Goal: Transaction & Acquisition: Purchase product/service

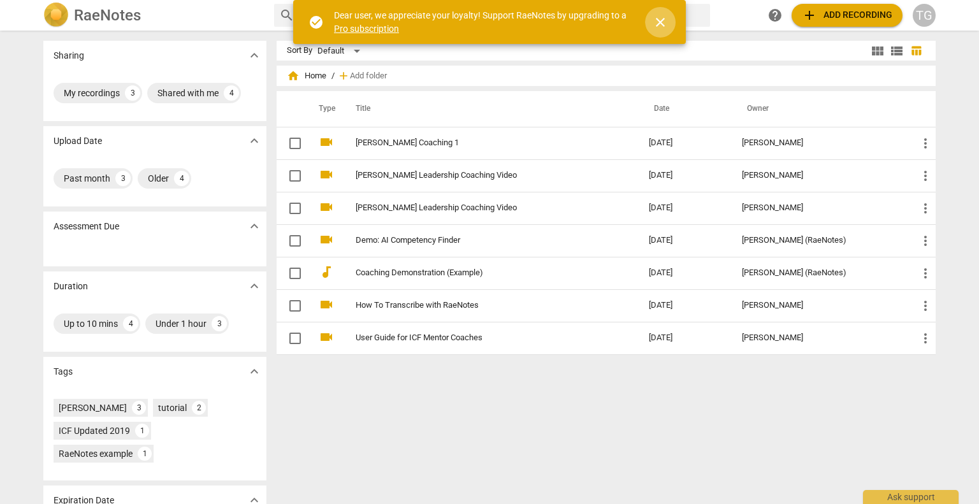
click at [660, 20] on span "close" at bounding box center [659, 22] width 15 height 15
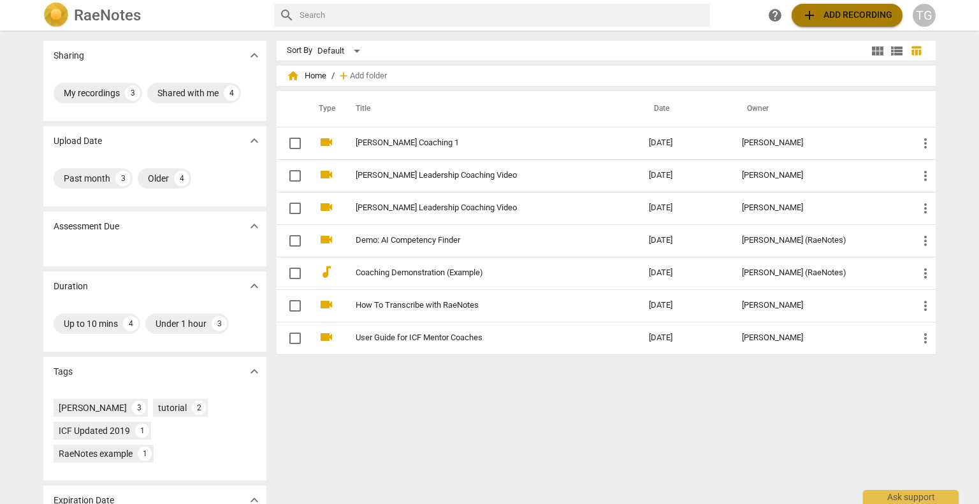
click at [818, 18] on span "add Add recording" at bounding box center [846, 15] width 90 height 15
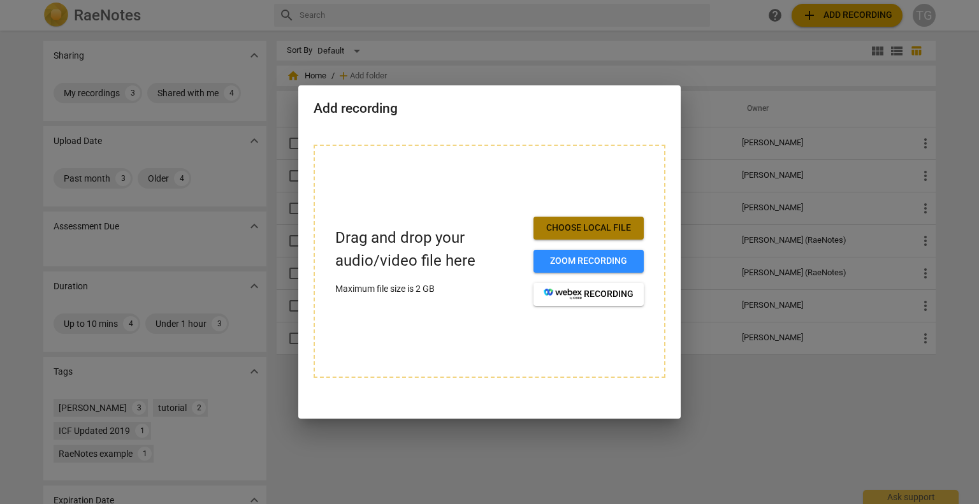
click at [628, 225] on span "Choose local file" at bounding box center [588, 228] width 90 height 13
click at [596, 224] on span "Choose local file" at bounding box center [588, 228] width 90 height 13
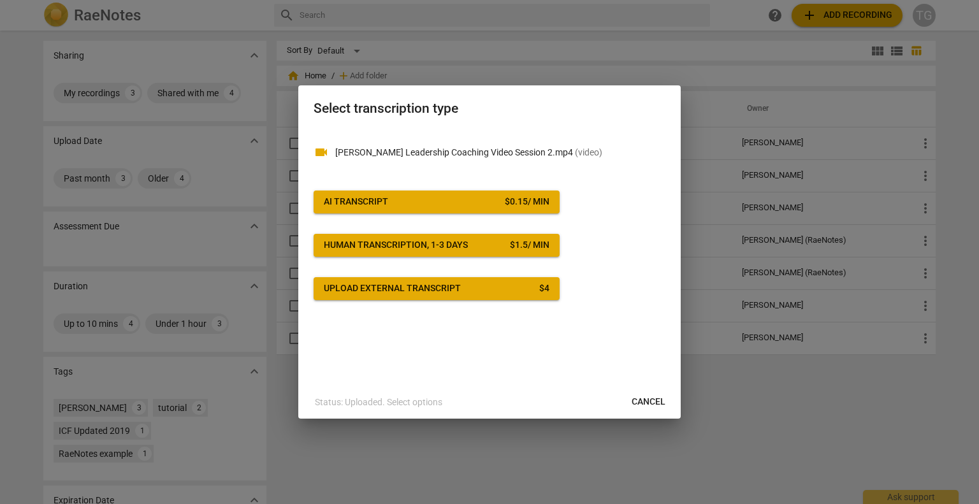
click at [649, 402] on span "Cancel" at bounding box center [648, 402] width 34 height 13
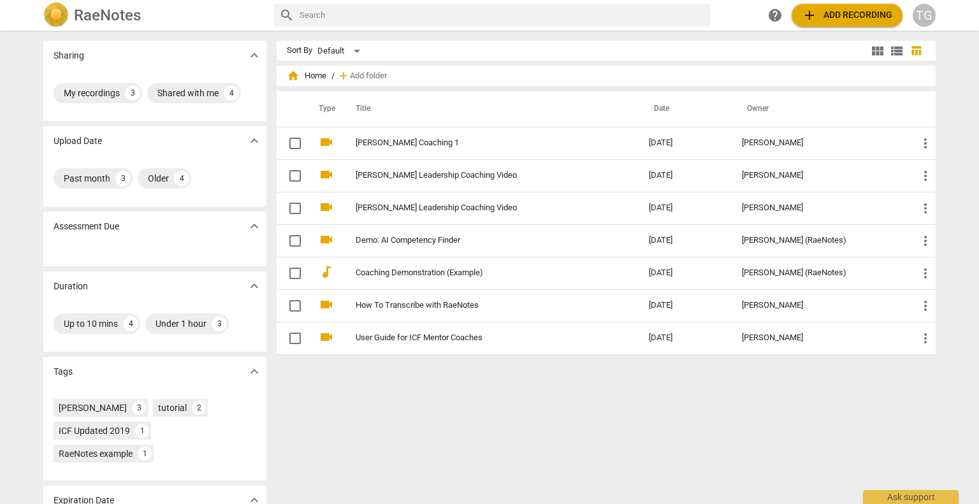
click at [928, 17] on div "TG" at bounding box center [923, 15] width 23 height 23
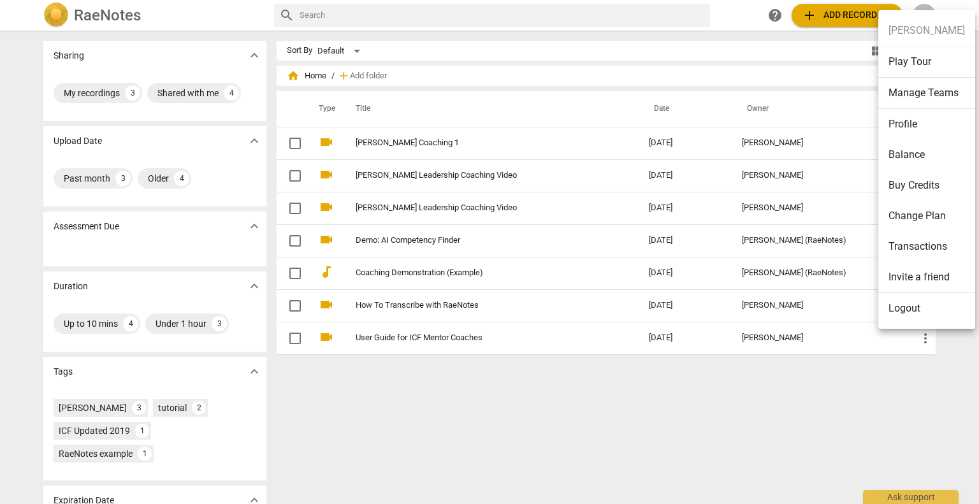
click at [923, 153] on li "Balance" at bounding box center [926, 155] width 97 height 31
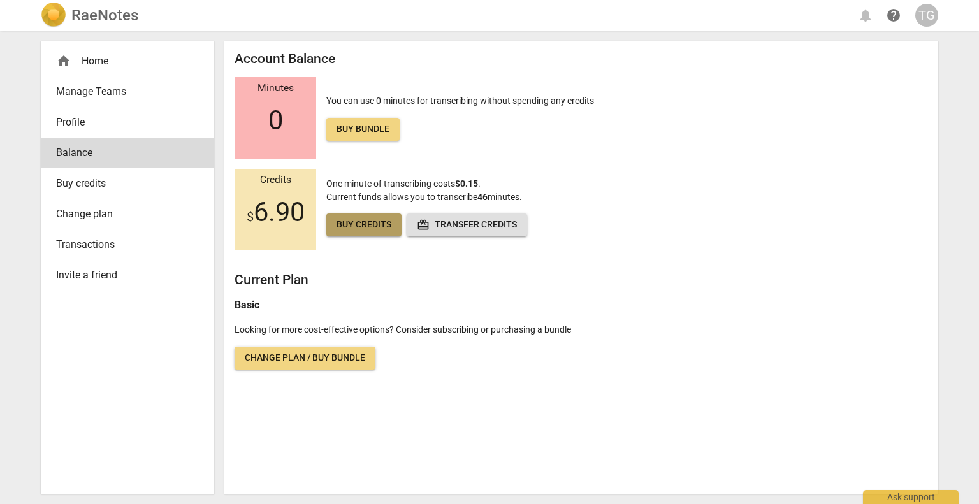
click at [352, 224] on span "Buy credits" at bounding box center [363, 225] width 55 height 13
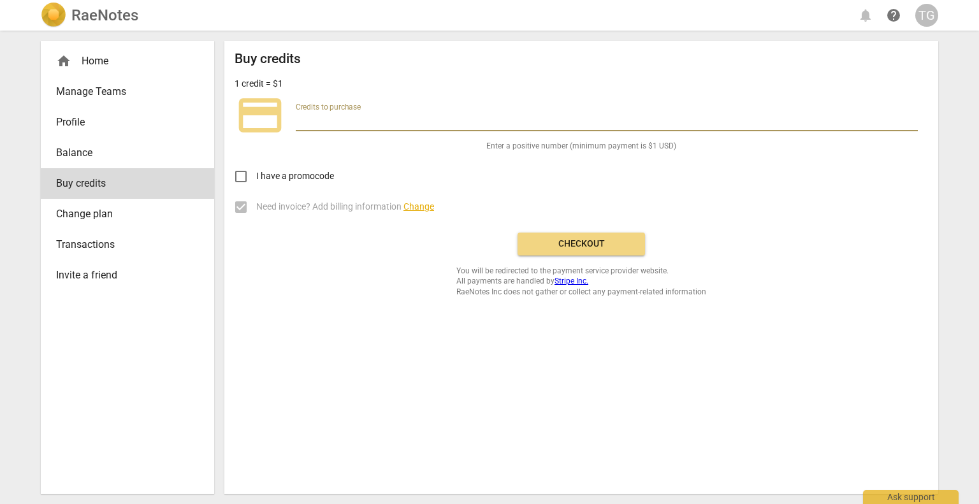
click at [334, 122] on input "number" at bounding box center [607, 122] width 622 height 18
click at [912, 124] on input "13" at bounding box center [607, 122] width 622 height 18
click at [912, 124] on input "12" at bounding box center [607, 122] width 622 height 18
click at [912, 124] on input "11" at bounding box center [607, 122] width 622 height 18
click at [912, 124] on input "10" at bounding box center [607, 122] width 622 height 18
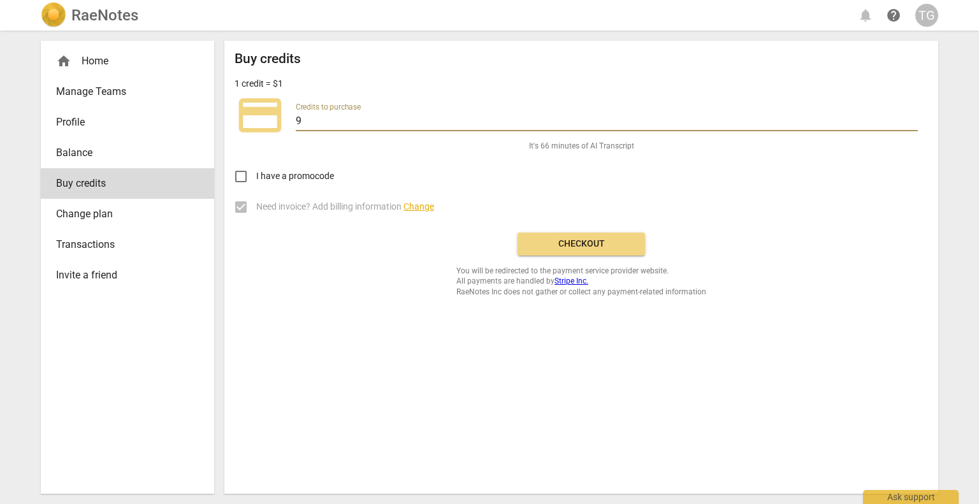
click at [912, 124] on input "9" at bounding box center [607, 122] width 622 height 18
click at [912, 124] on input "8" at bounding box center [607, 122] width 622 height 18
click at [912, 124] on input "7" at bounding box center [607, 122] width 622 height 18
click at [912, 124] on input "6" at bounding box center [607, 122] width 622 height 18
click at [912, 124] on input "5" at bounding box center [607, 122] width 622 height 18
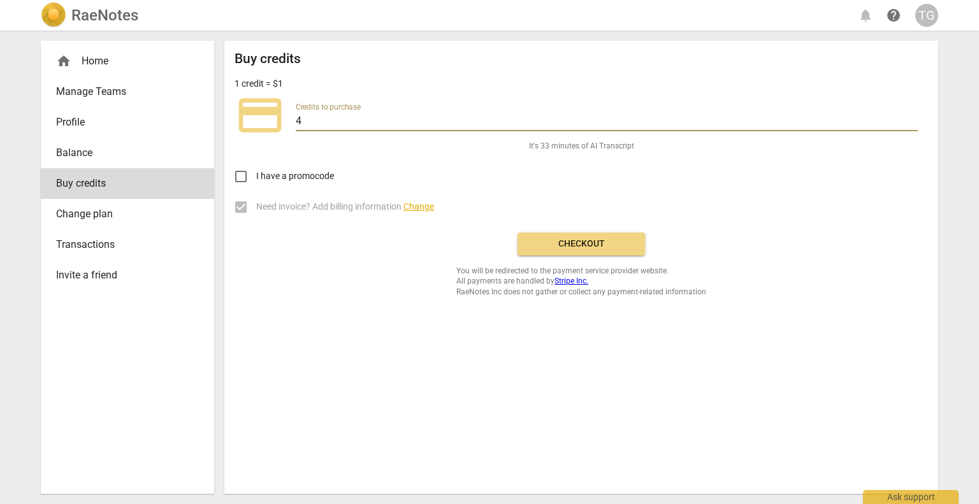
click at [912, 124] on input "4" at bounding box center [607, 122] width 622 height 18
type input "3"
click at [912, 124] on input "3" at bounding box center [607, 122] width 622 height 18
click at [607, 257] on div "Buy credits 1 credit = $1 credit_card Credits to purchase 3 It's 20 minutes of …" at bounding box center [580, 174] width 693 height 246
click at [599, 241] on span "Checkout" at bounding box center [581, 244] width 107 height 13
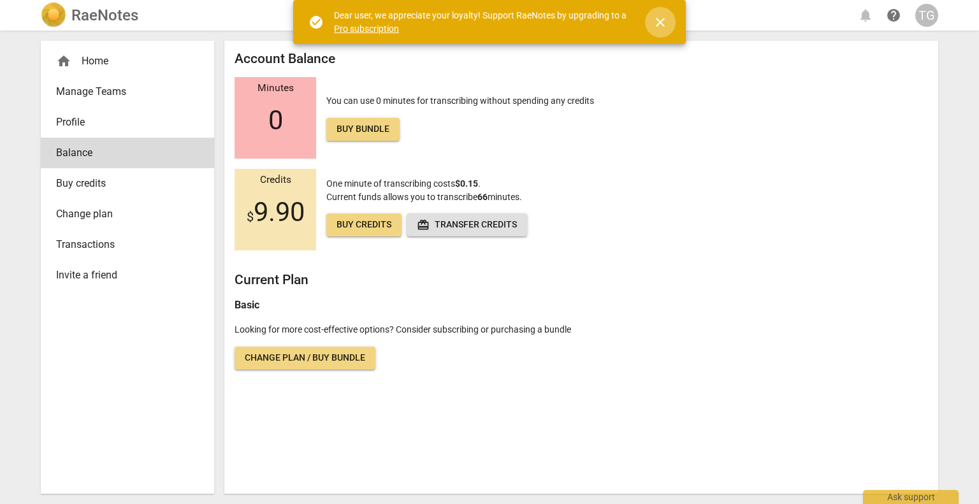
click at [666, 22] on span "close" at bounding box center [659, 22] width 15 height 15
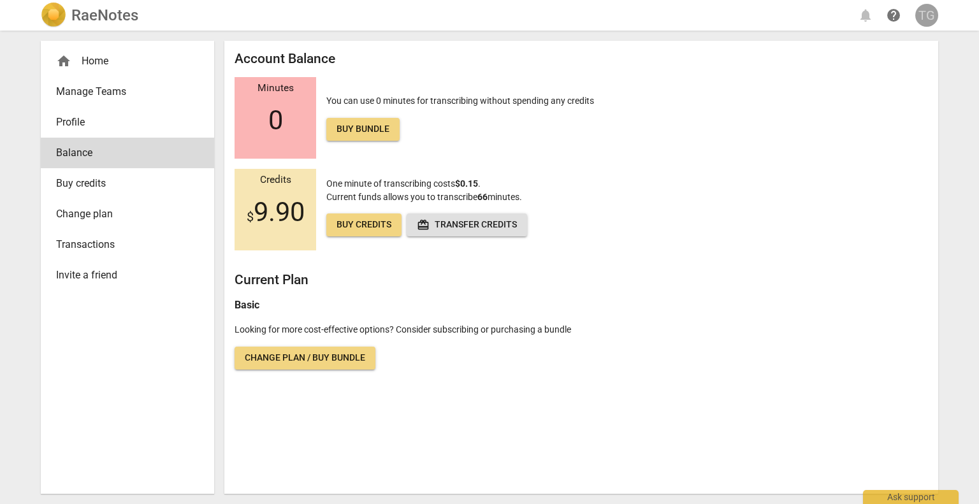
click at [923, 12] on div "TG" at bounding box center [926, 15] width 23 height 23
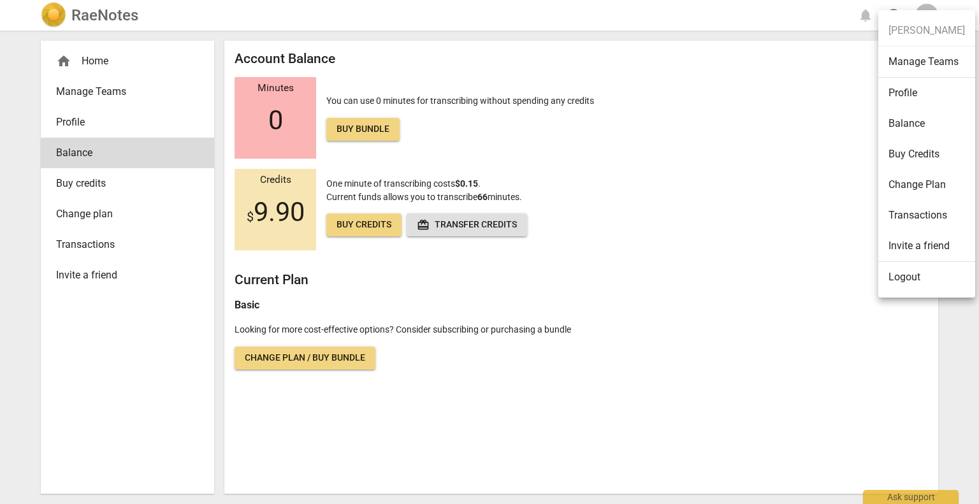
click at [781, 80] on div at bounding box center [489, 252] width 979 height 504
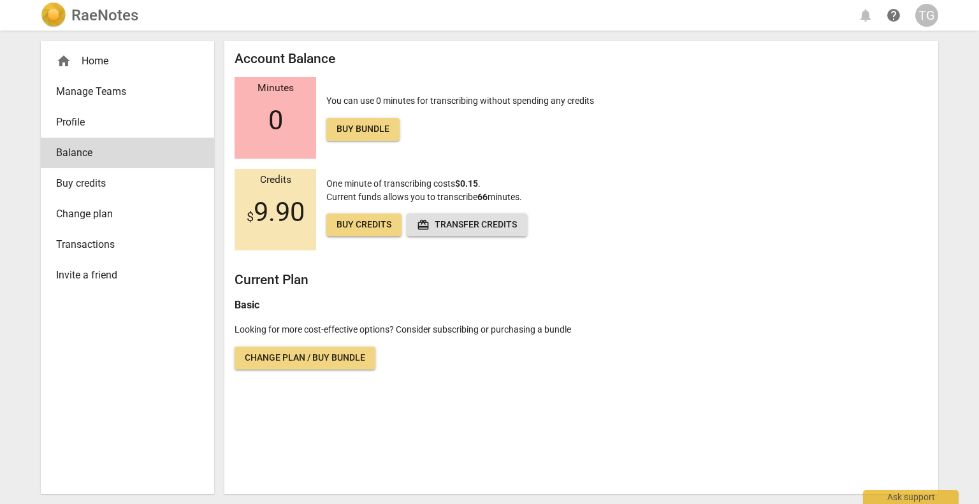
click at [108, 17] on h2 "RaeNotes" at bounding box center [104, 15] width 67 height 18
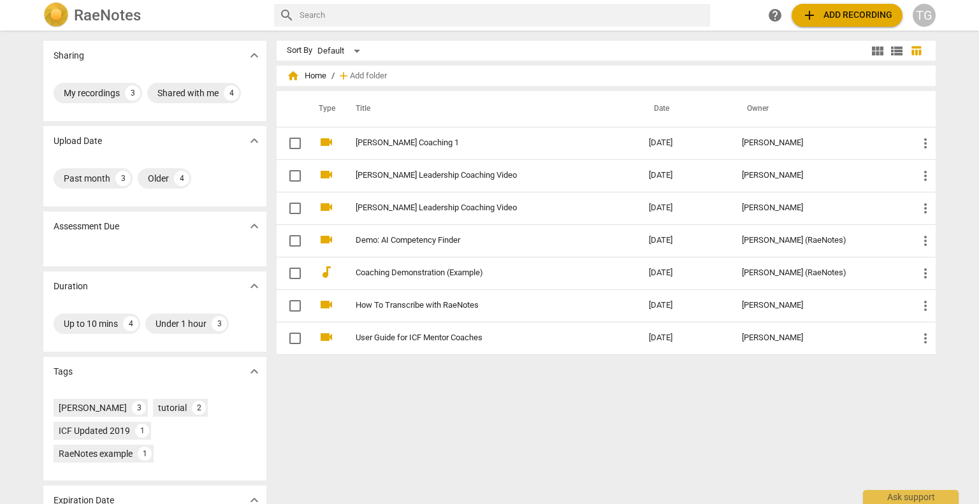
click at [851, 13] on span "add Add recording" at bounding box center [846, 15] width 90 height 15
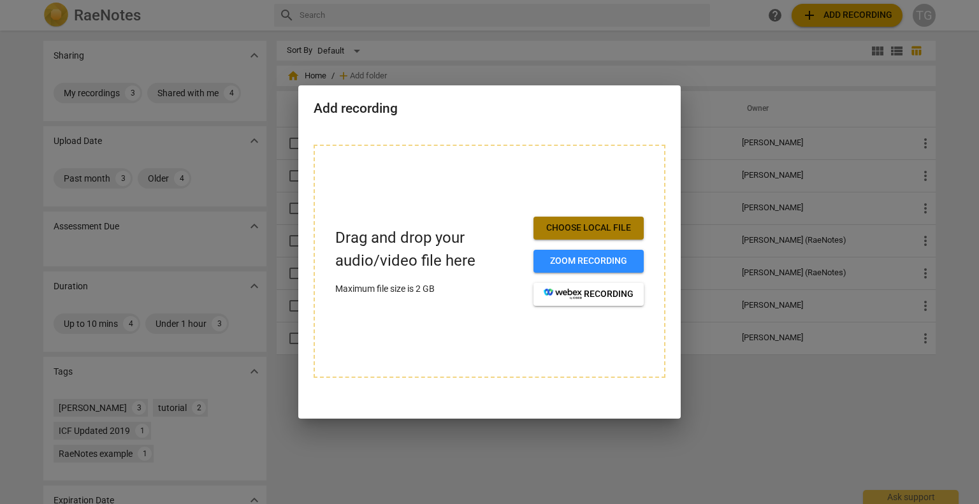
click at [596, 220] on button "Choose local file" at bounding box center [588, 228] width 110 height 23
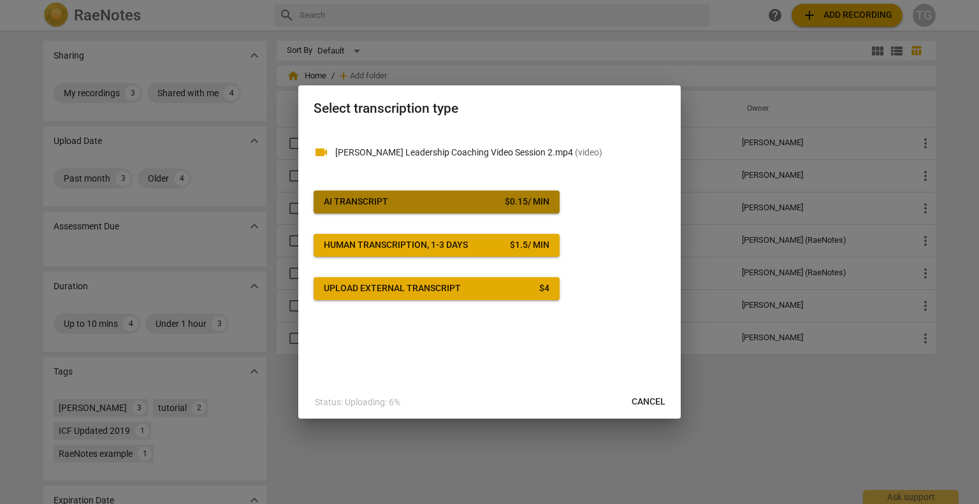
click at [535, 203] on div "$ 0.15 / min" at bounding box center [527, 202] width 45 height 13
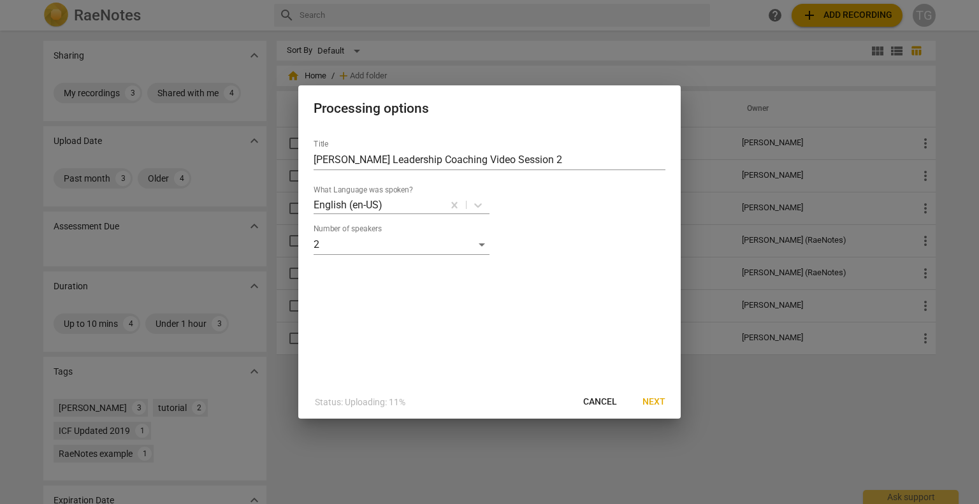
click at [652, 406] on span "Next" at bounding box center [653, 402] width 23 height 13
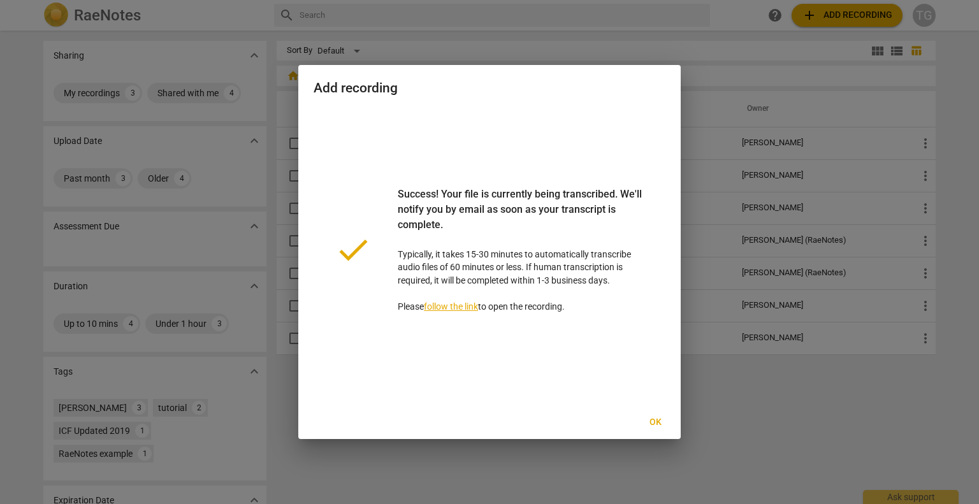
click at [652, 420] on span "Ok" at bounding box center [655, 422] width 20 height 13
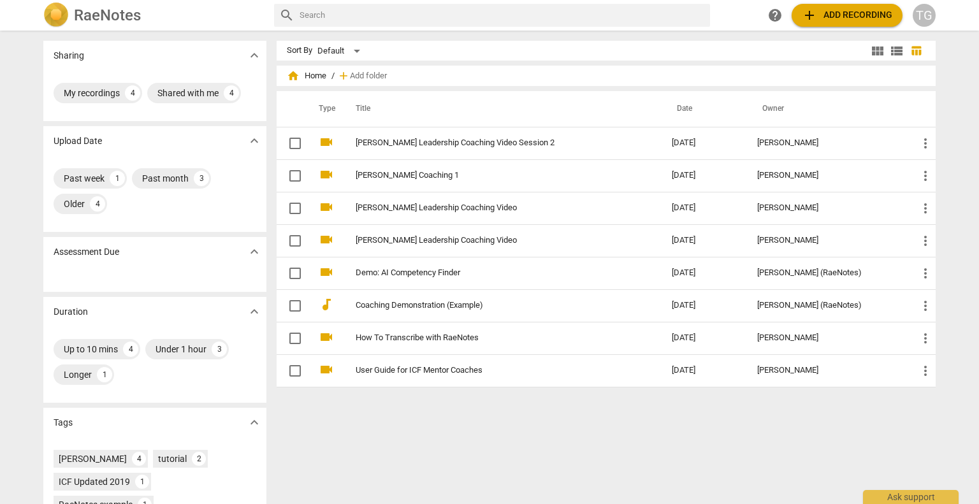
click at [812, 19] on span "add" at bounding box center [808, 15] width 15 height 15
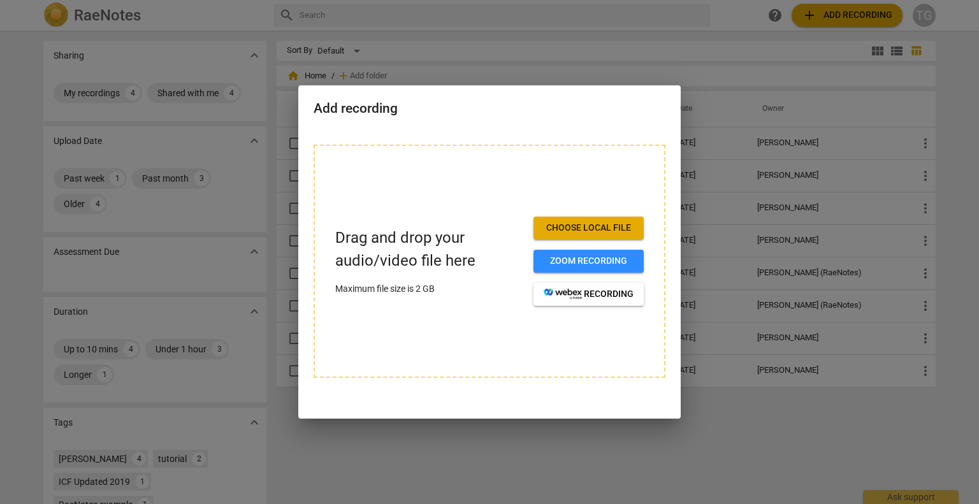
click at [568, 229] on span "Choose local file" at bounding box center [588, 228] width 90 height 13
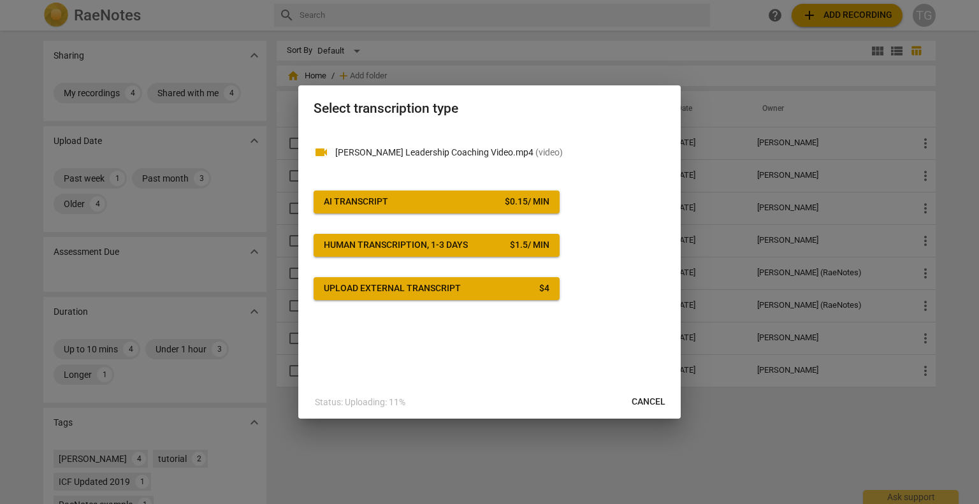
click at [509, 203] on div "$ 0.15 / min" at bounding box center [527, 202] width 45 height 13
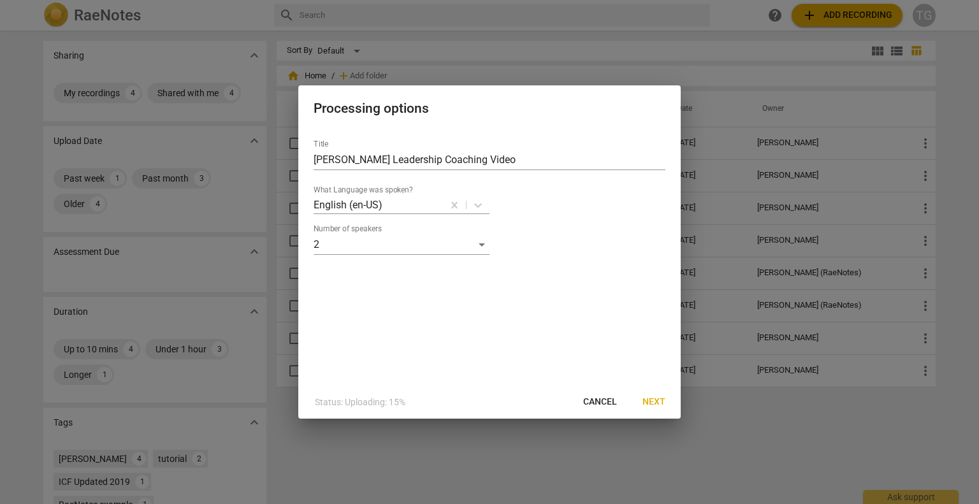
click at [661, 405] on span "Next" at bounding box center [653, 402] width 23 height 13
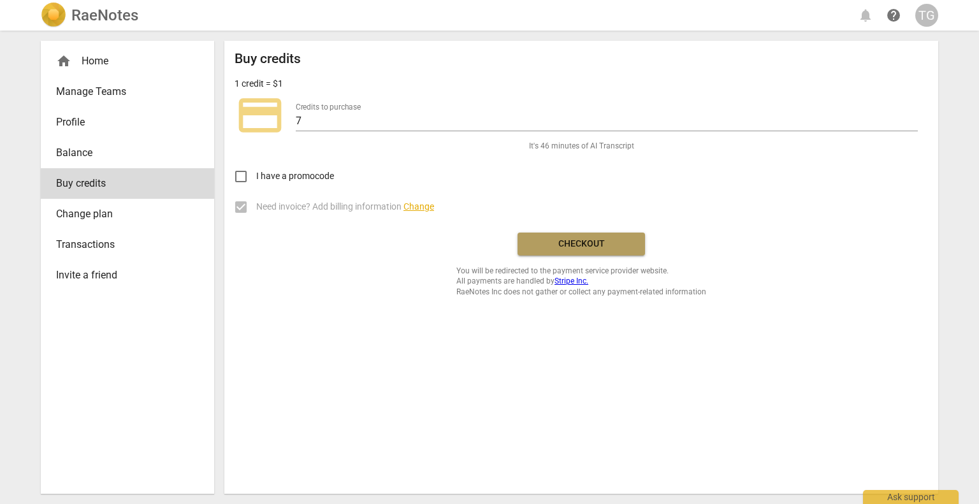
click at [582, 250] on button "Checkout" at bounding box center [580, 244] width 127 height 23
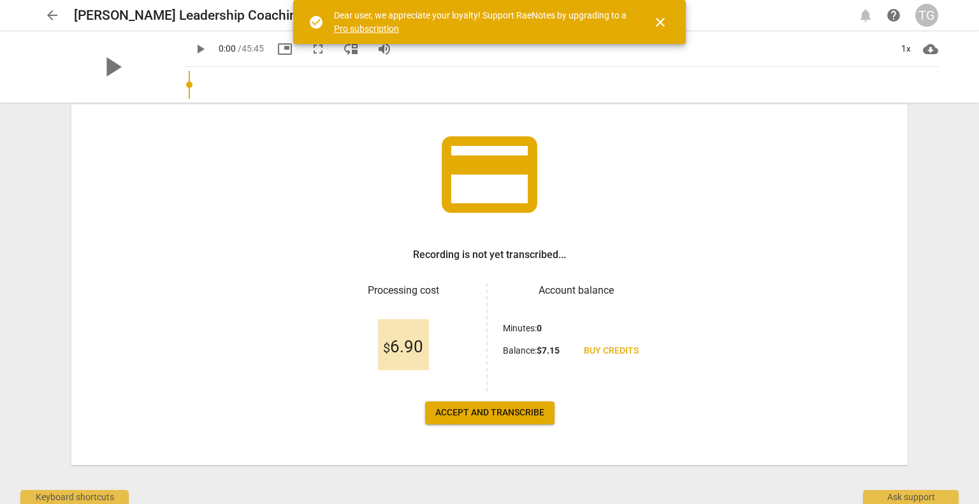
scroll to position [71, 0]
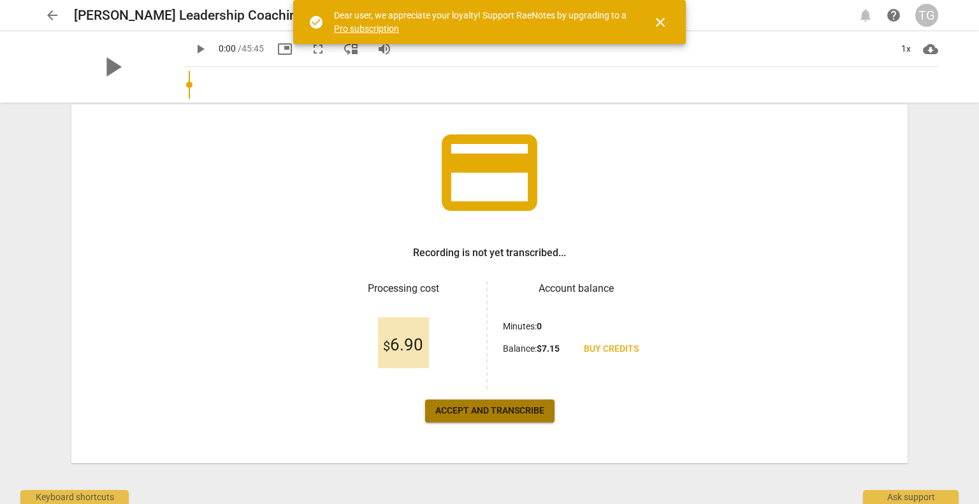
click at [497, 413] on span "Accept and transcribe" at bounding box center [489, 411] width 109 height 13
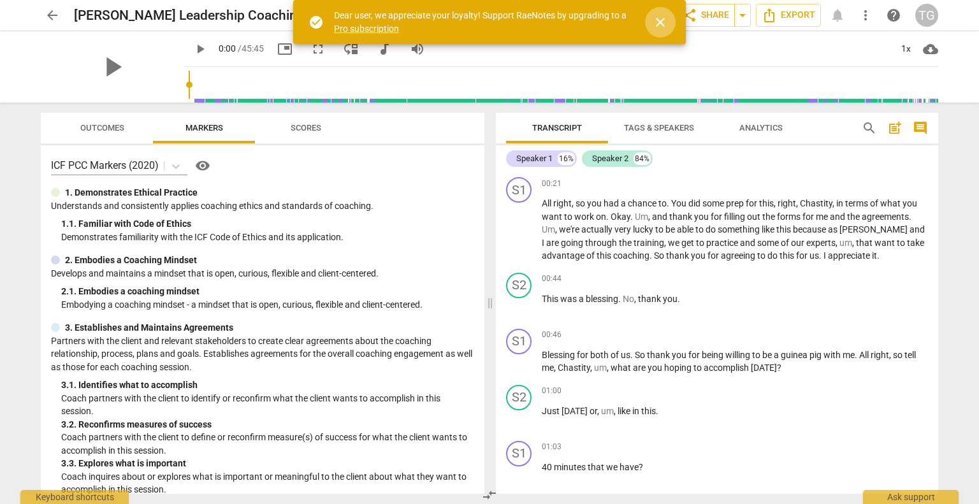
click at [661, 25] on span "close" at bounding box center [659, 22] width 15 height 15
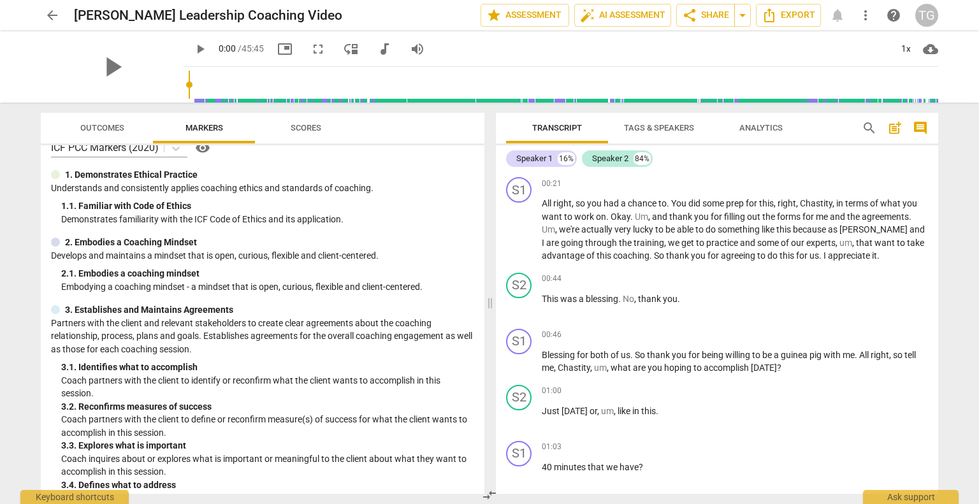
scroll to position [0, 0]
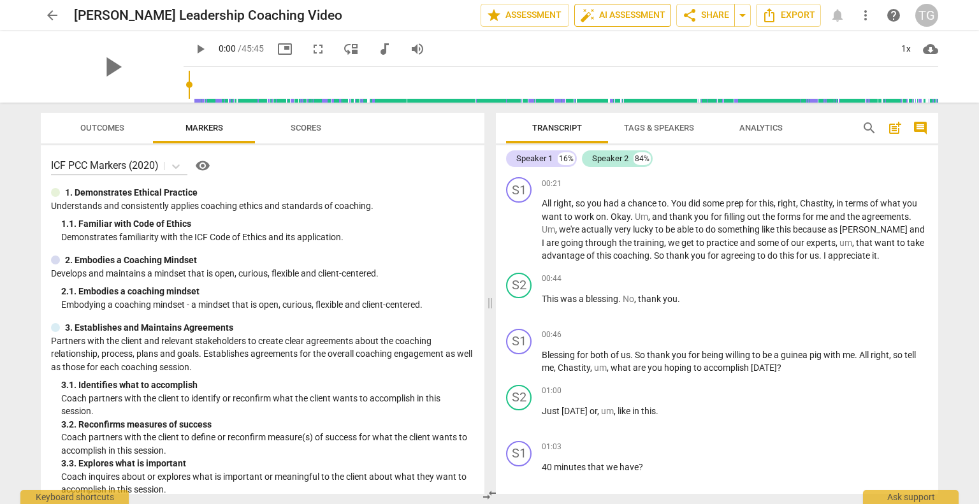
click at [617, 18] on span "auto_fix_high AI Assessment" at bounding box center [622, 15] width 85 height 15
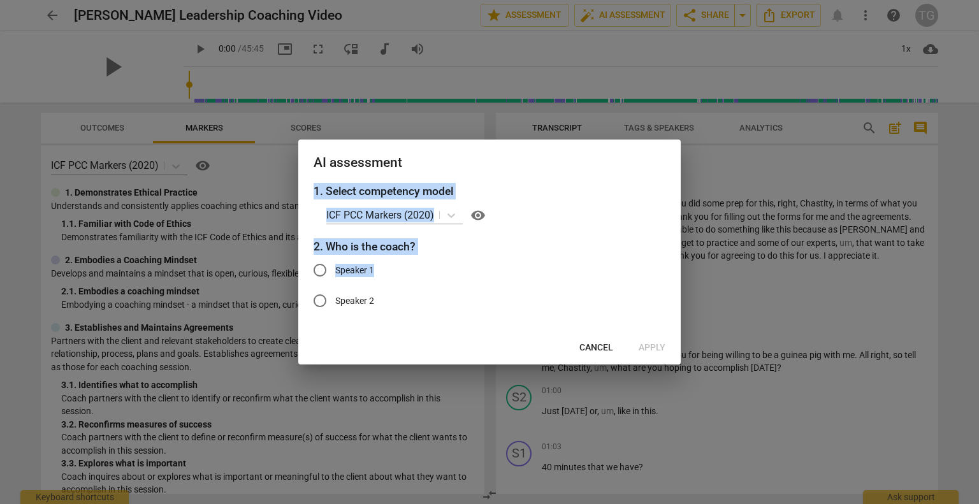
drag, startPoint x: 611, startPoint y: 164, endPoint x: 595, endPoint y: 256, distance: 93.1
click at [595, 256] on div "AI assessment 1. Select competency model ICF PCC Markers (2020) visibility 2. W…" at bounding box center [489, 252] width 382 height 225
click at [596, 351] on span "Cancel" at bounding box center [596, 347] width 34 height 13
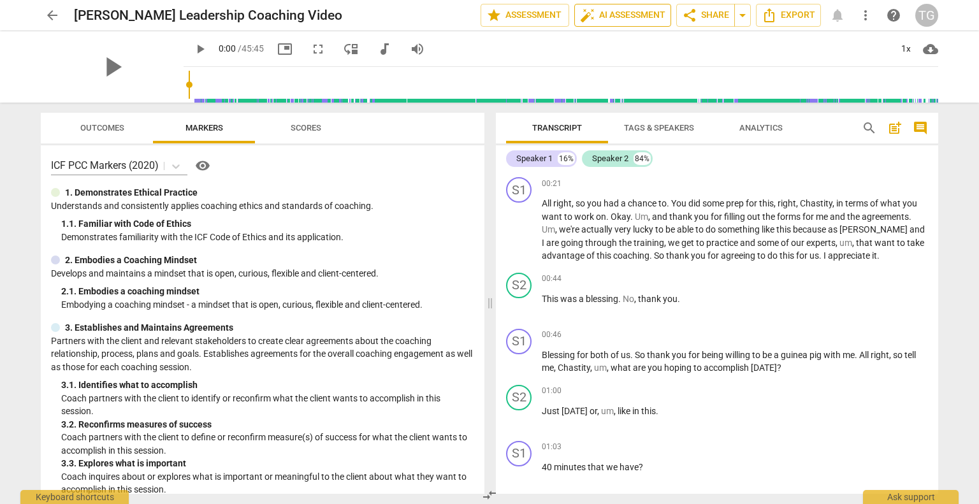
click at [642, 15] on span "auto_fix_high AI Assessment" at bounding box center [622, 15] width 85 height 15
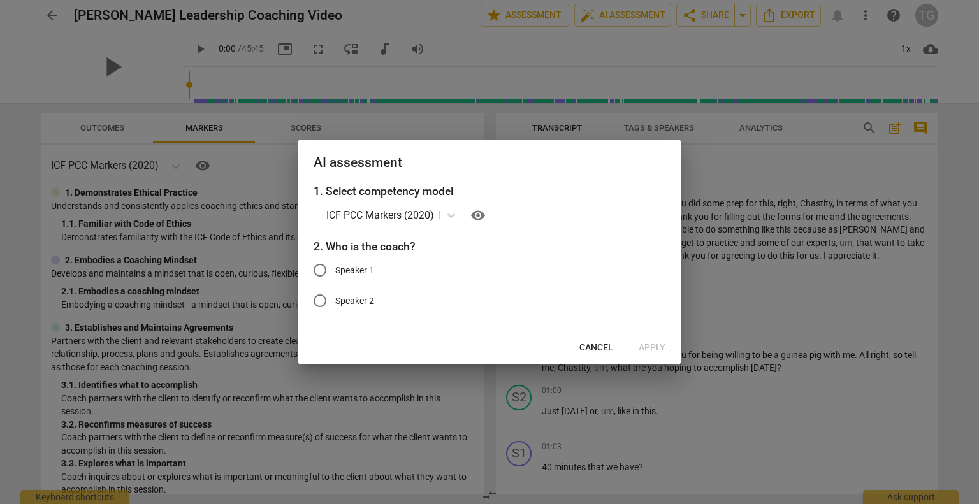
click at [360, 269] on span "Speaker 1" at bounding box center [354, 270] width 39 height 13
click at [335, 269] on input "Speaker 1" at bounding box center [320, 270] width 31 height 31
radio input "true"
click at [652, 349] on span "Apply" at bounding box center [651, 347] width 27 height 13
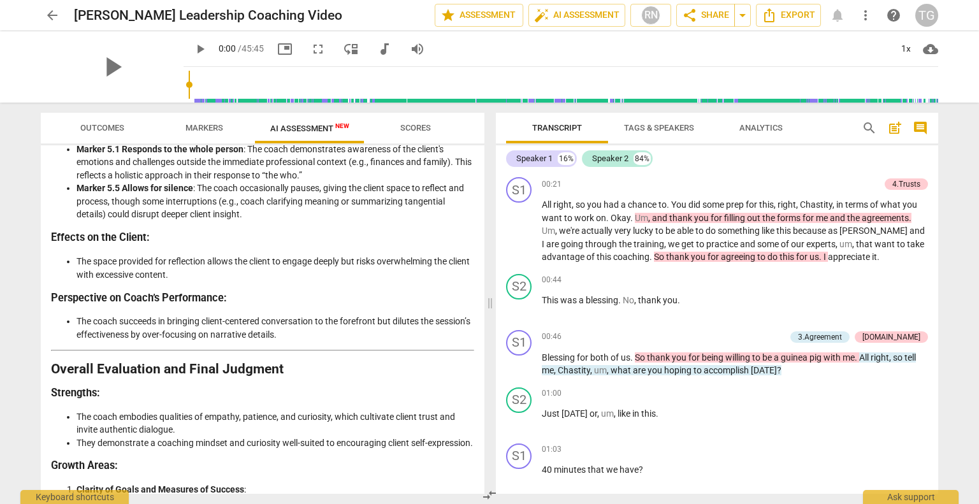
scroll to position [2021, 0]
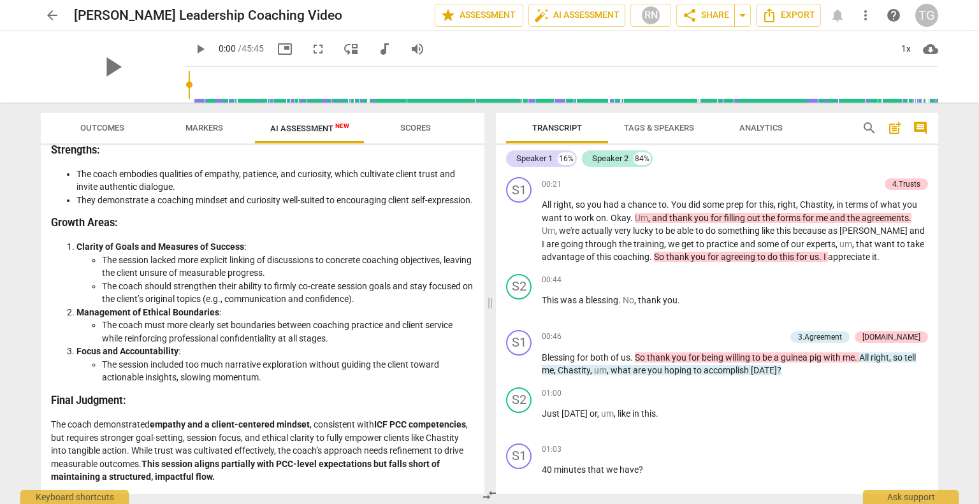
click at [56, 14] on span "arrow_back" at bounding box center [52, 15] width 15 height 15
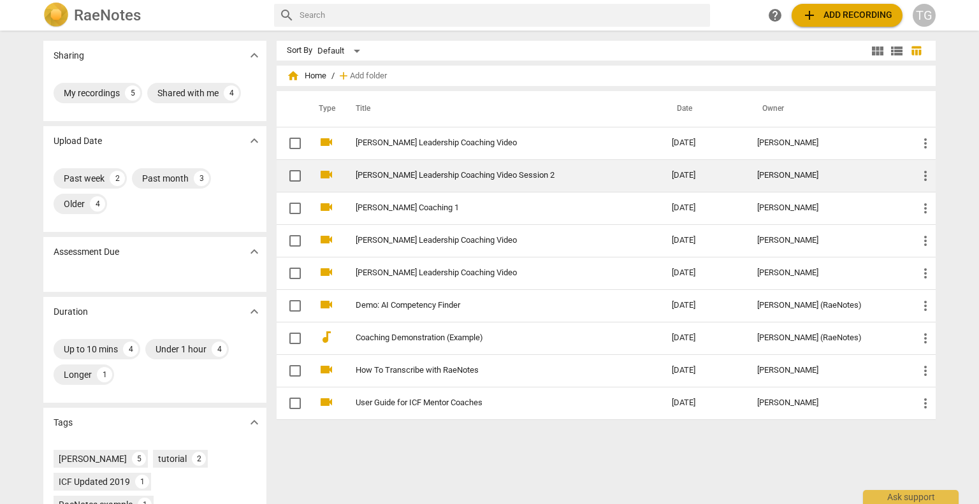
click at [443, 176] on link "[PERSON_NAME] Leadership Coaching Video Session 2" at bounding box center [491, 176] width 270 height 10
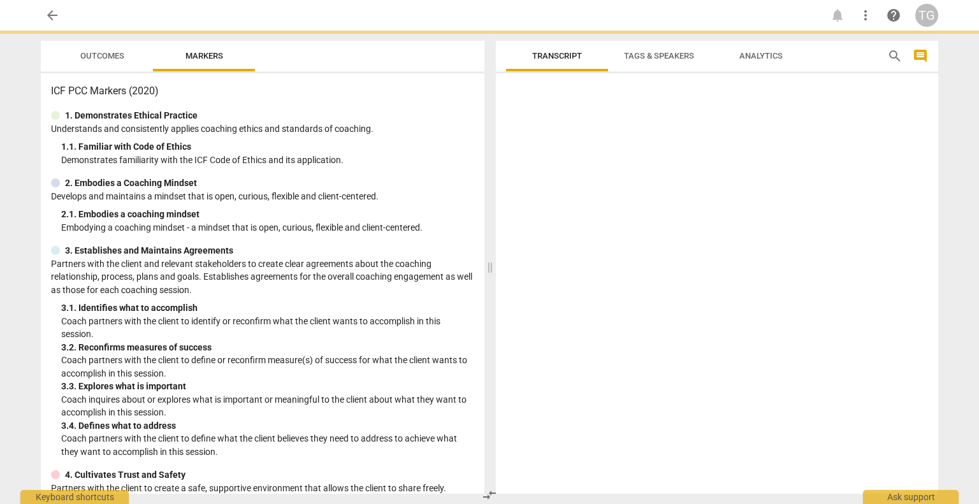
click at [443, 176] on div "2. Embodies a Coaching Mindset" at bounding box center [262, 182] width 423 height 13
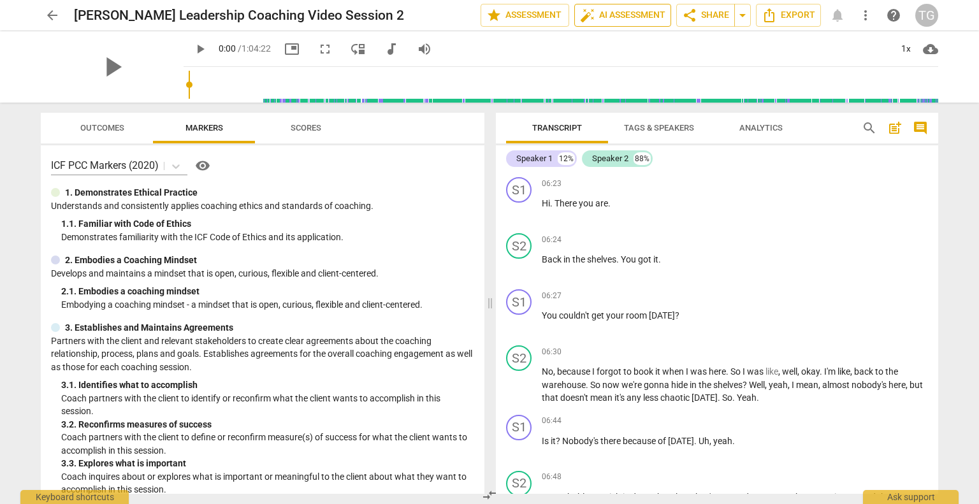
click at [607, 11] on span "auto_fix_high AI Assessment" at bounding box center [622, 15] width 85 height 15
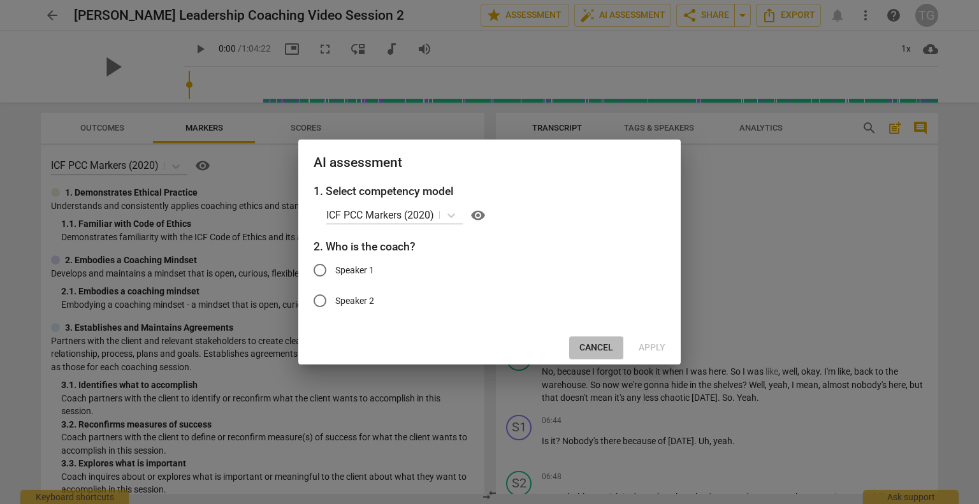
click at [599, 339] on button "Cancel" at bounding box center [596, 347] width 54 height 23
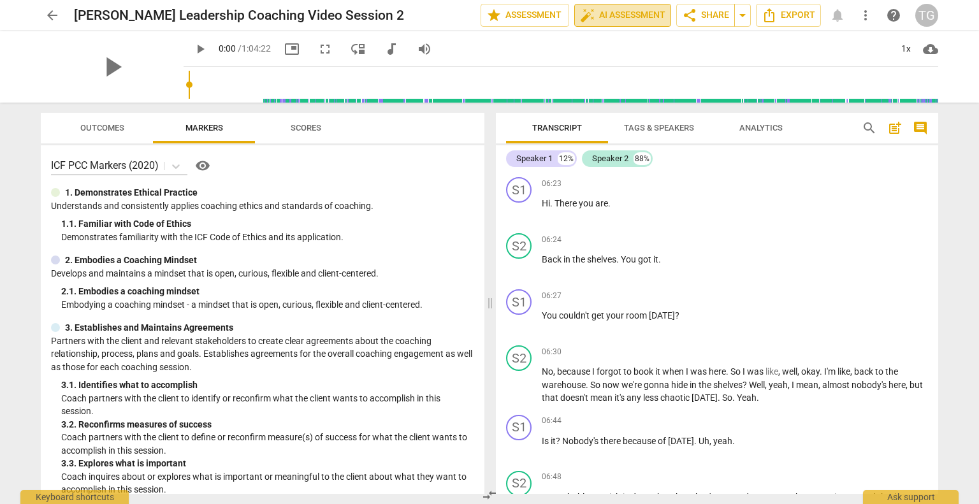
click at [614, 17] on span "auto_fix_high AI Assessment" at bounding box center [622, 15] width 85 height 15
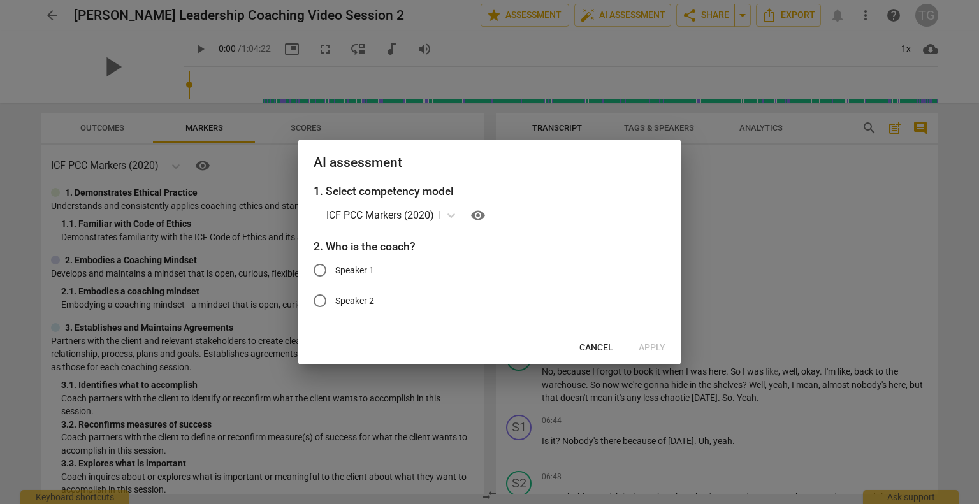
click at [332, 272] on input "Speaker 1" at bounding box center [320, 270] width 31 height 31
radio input "true"
click at [660, 347] on span "Apply" at bounding box center [651, 347] width 27 height 13
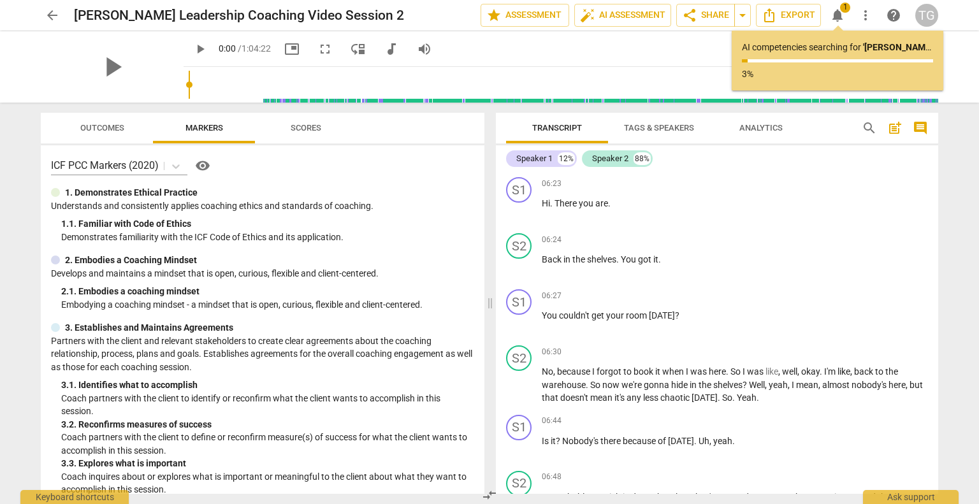
click at [301, 129] on span "Scores" at bounding box center [306, 128] width 31 height 10
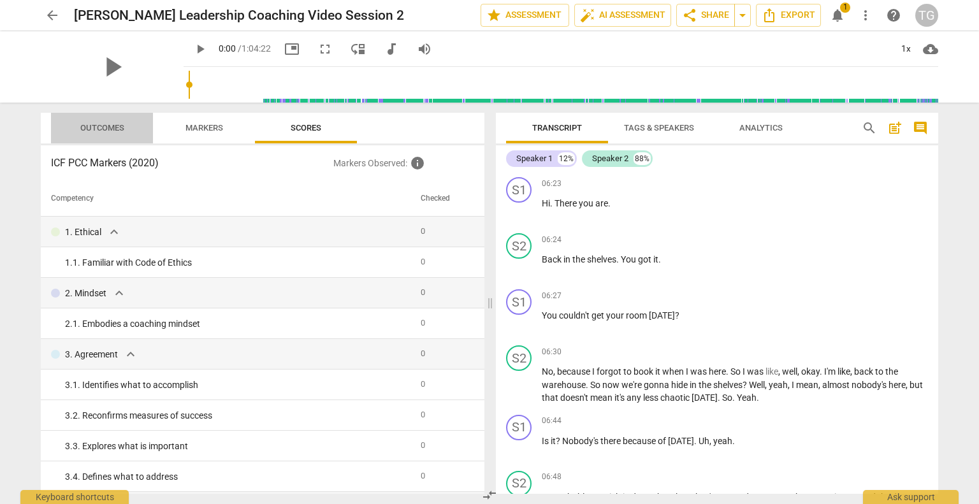
click at [104, 123] on span "Outcomes" at bounding box center [102, 128] width 44 height 10
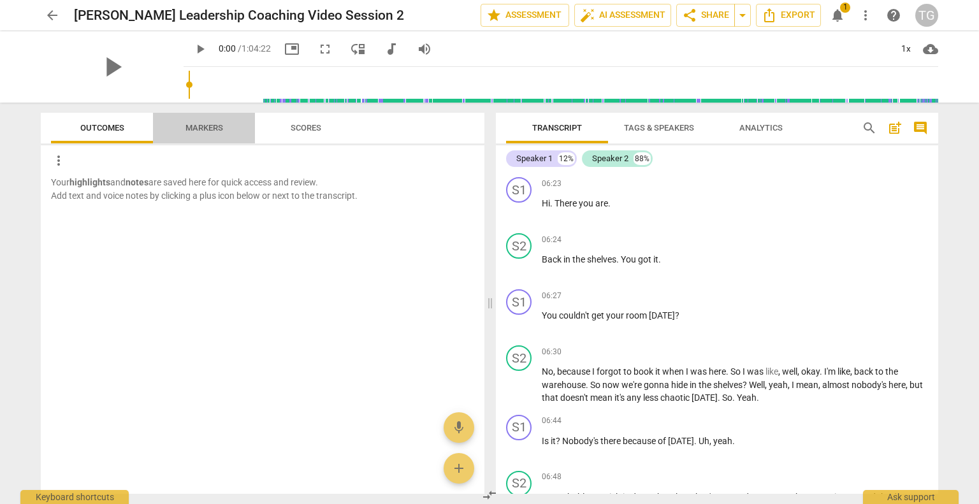
click at [203, 126] on span "Markers" at bounding box center [204, 128] width 38 height 10
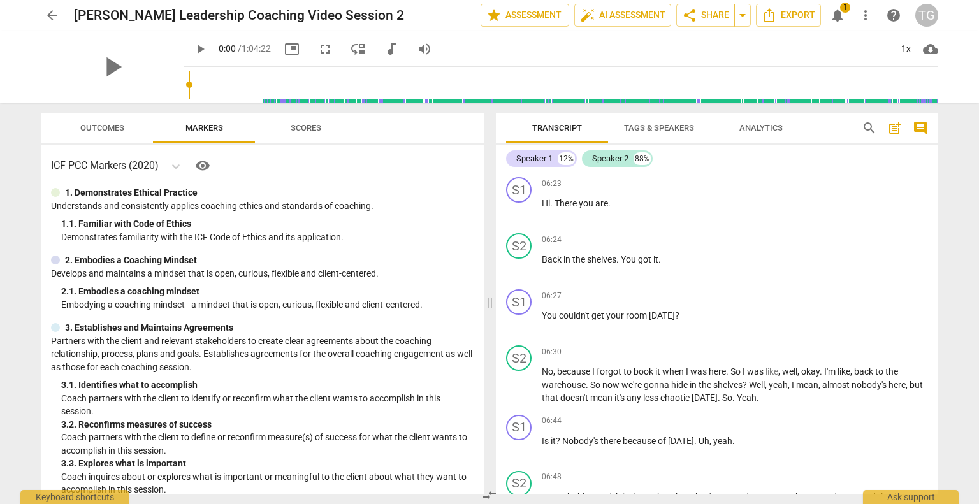
click at [754, 132] on span "Analytics" at bounding box center [760, 128] width 43 height 10
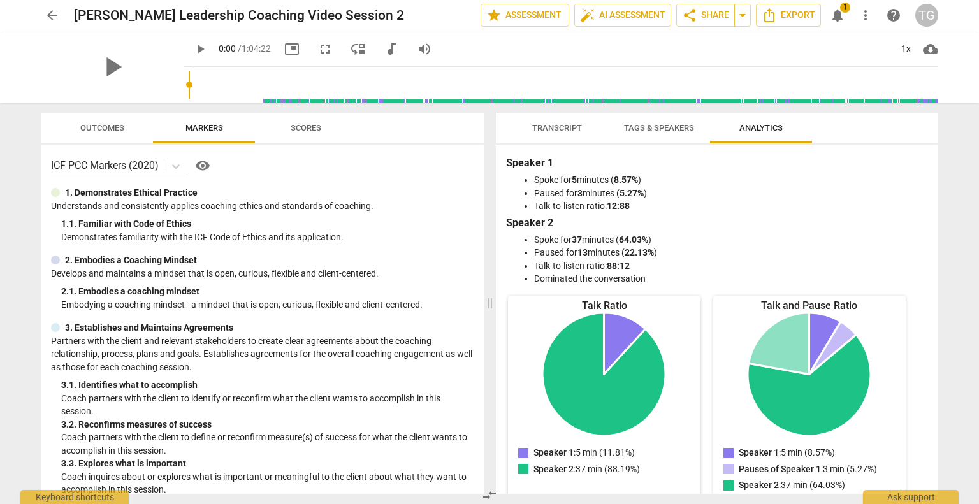
click at [550, 122] on span "Transcript" at bounding box center [557, 128] width 80 height 17
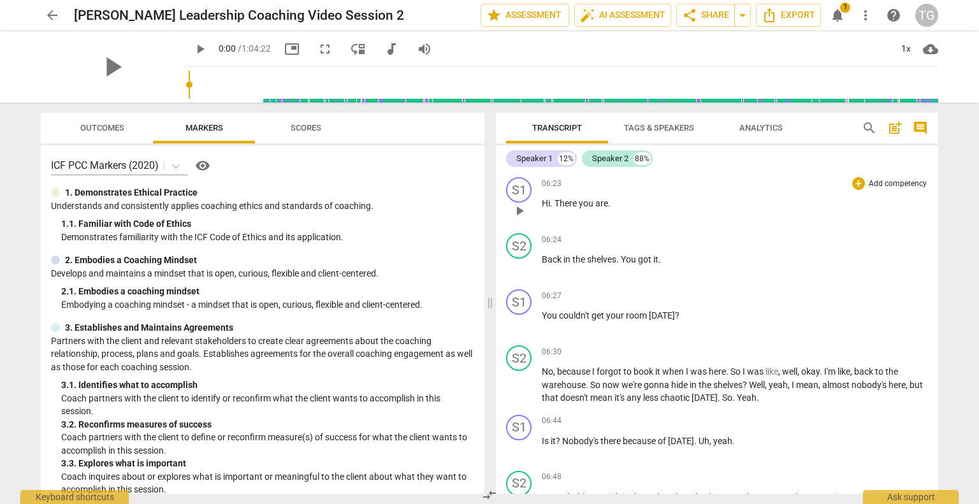
drag, startPoint x: 543, startPoint y: 159, endPoint x: 922, endPoint y: 208, distance: 382.2
click at [922, 208] on p "Hi . There you are ." at bounding box center [735, 203] width 386 height 13
click at [538, 157] on div "Speaker 1" at bounding box center [534, 158] width 36 height 13
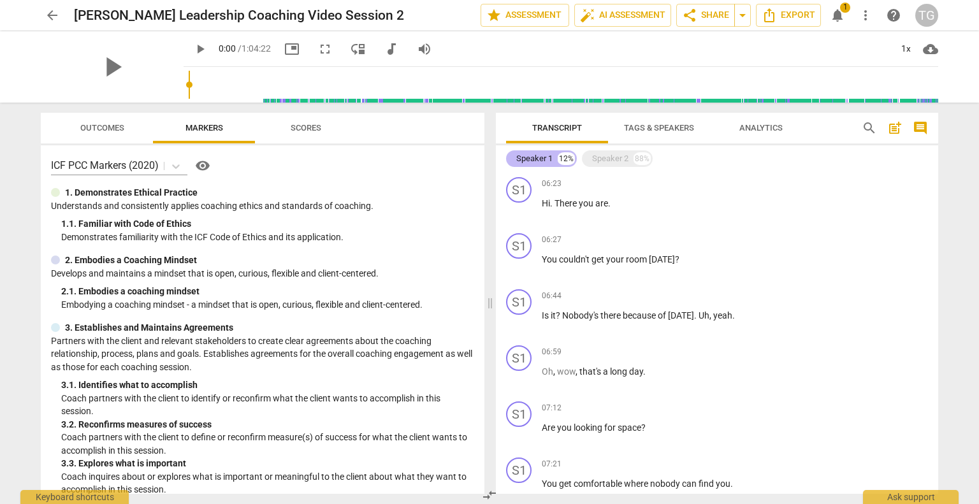
click at [538, 157] on div "Speaker 1" at bounding box center [534, 158] width 36 height 13
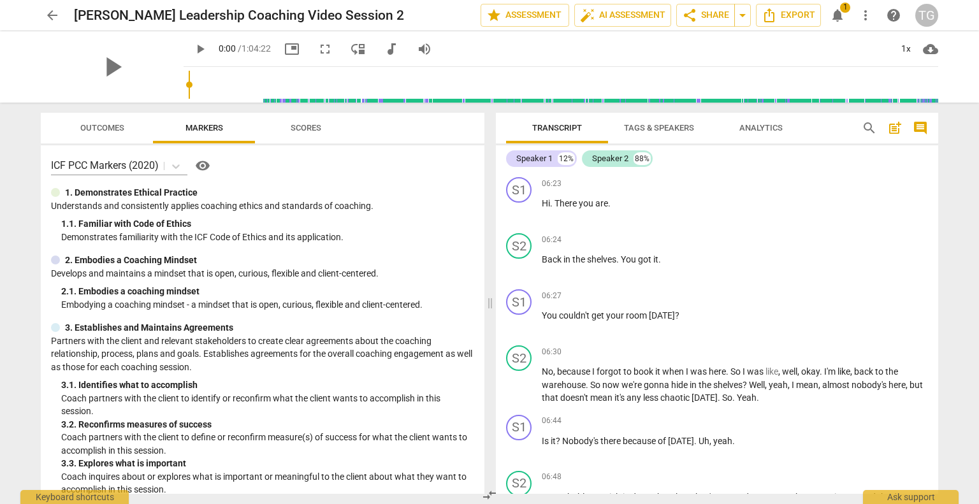
click at [649, 122] on span "Tags & Speakers" at bounding box center [658, 128] width 101 height 17
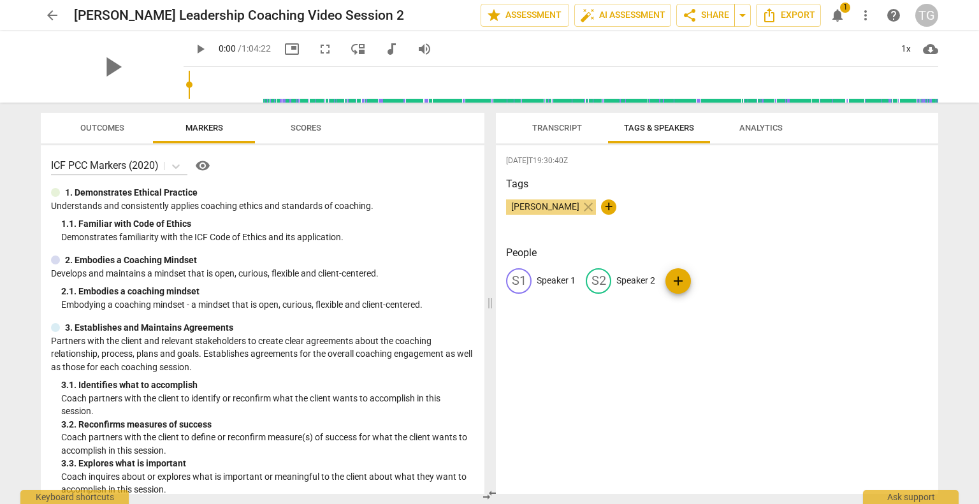
click at [550, 285] on p "Speaker 1" at bounding box center [555, 280] width 39 height 13
type input "[PERSON_NAME]"
click at [722, 282] on p "Speaker 2" at bounding box center [718, 280] width 39 height 13
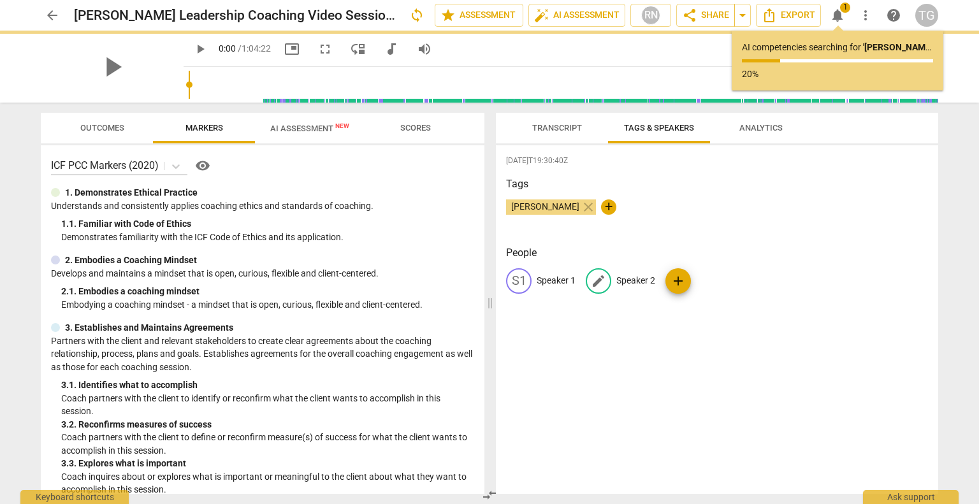
click at [627, 278] on p "Speaker 2" at bounding box center [635, 280] width 39 height 13
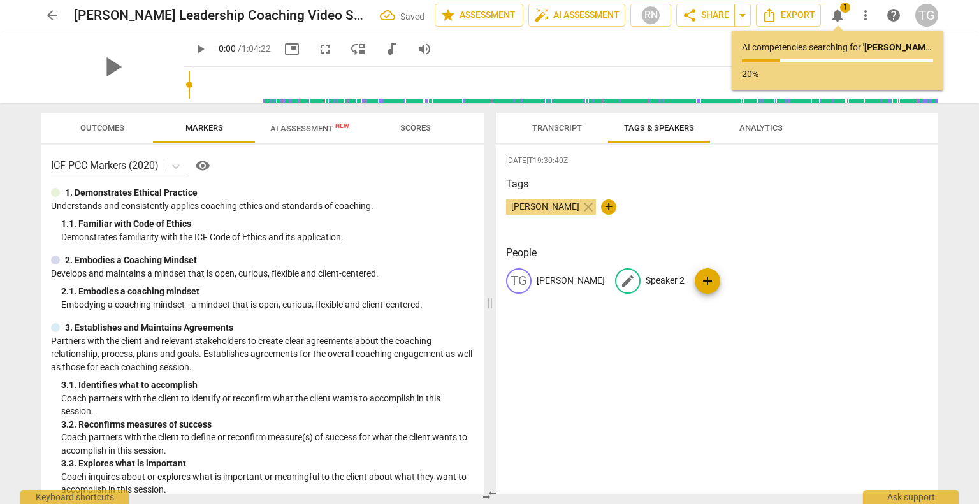
click at [645, 283] on p "Speaker 2" at bounding box center [664, 280] width 39 height 13
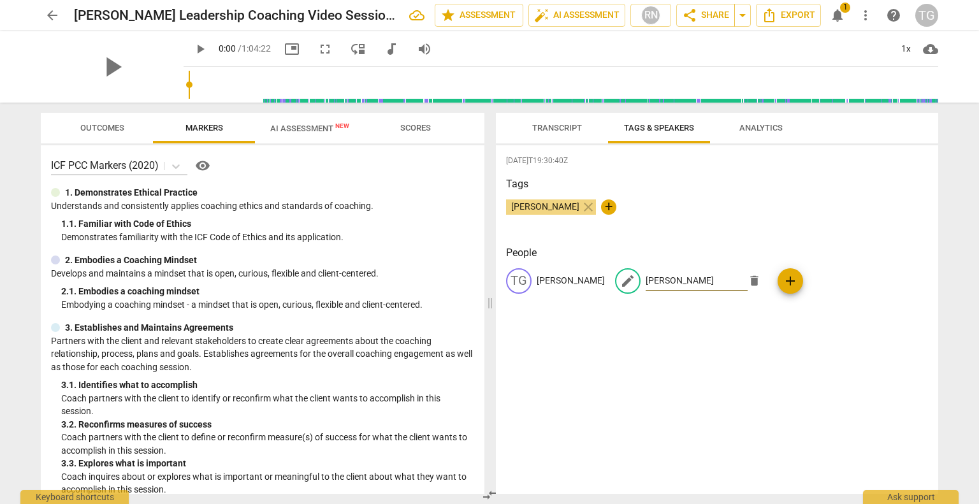
type input "[PERSON_NAME]"
click at [816, 399] on div "[DATE]T19:30:40Z Tags [PERSON_NAME] close + People TG [PERSON_NAME] edit [PERSO…" at bounding box center [717, 319] width 442 height 349
click at [561, 132] on span "Transcript" at bounding box center [557, 128] width 50 height 10
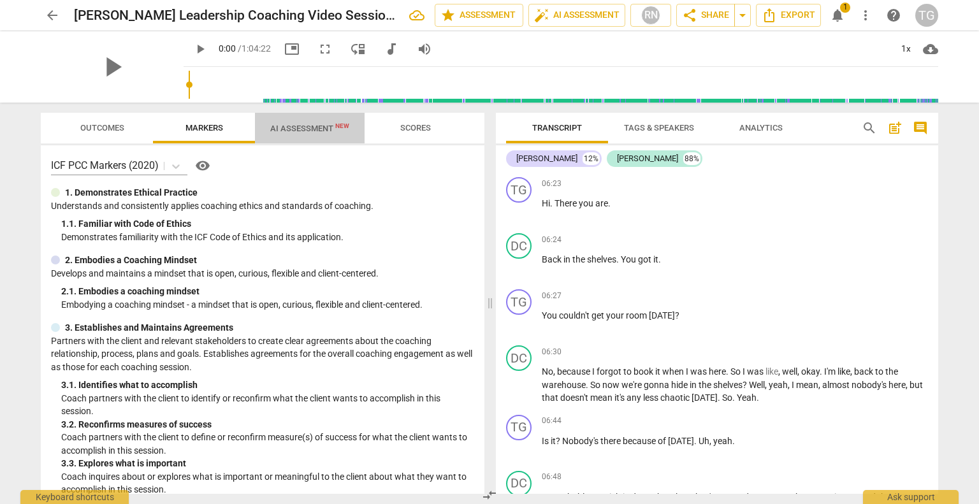
click at [317, 130] on span "AI Assessment New" at bounding box center [309, 129] width 79 height 10
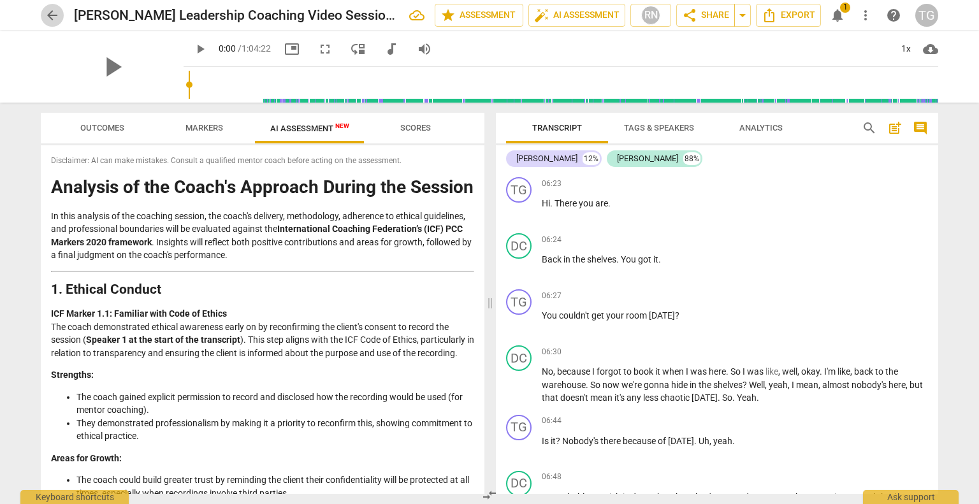
click at [59, 13] on span "arrow_back" at bounding box center [52, 15] width 15 height 15
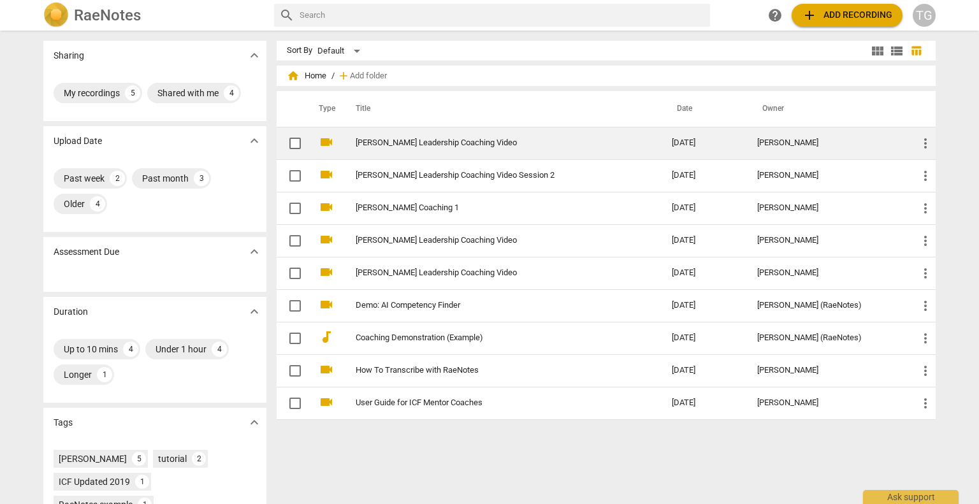
click at [368, 149] on td "[PERSON_NAME] Leadership Coaching Video" at bounding box center [500, 143] width 321 height 32
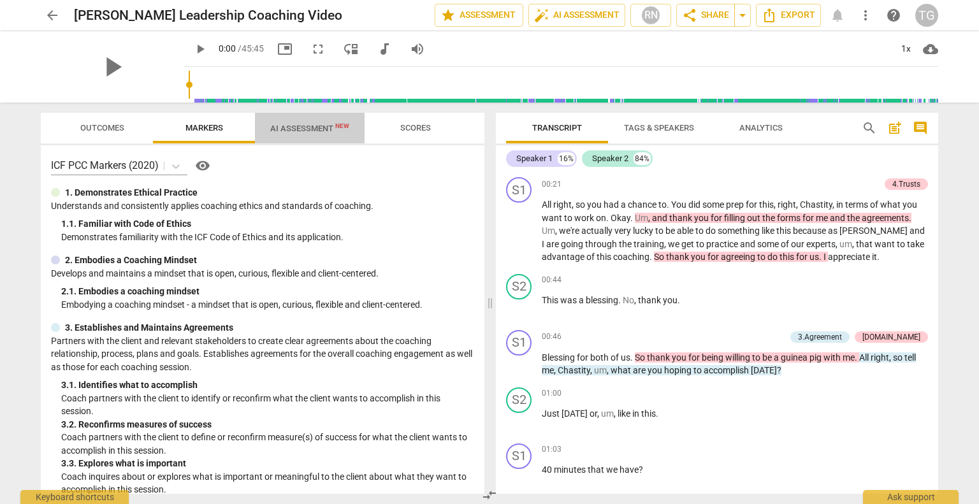
click at [308, 132] on span "AI Assessment New" at bounding box center [309, 129] width 79 height 10
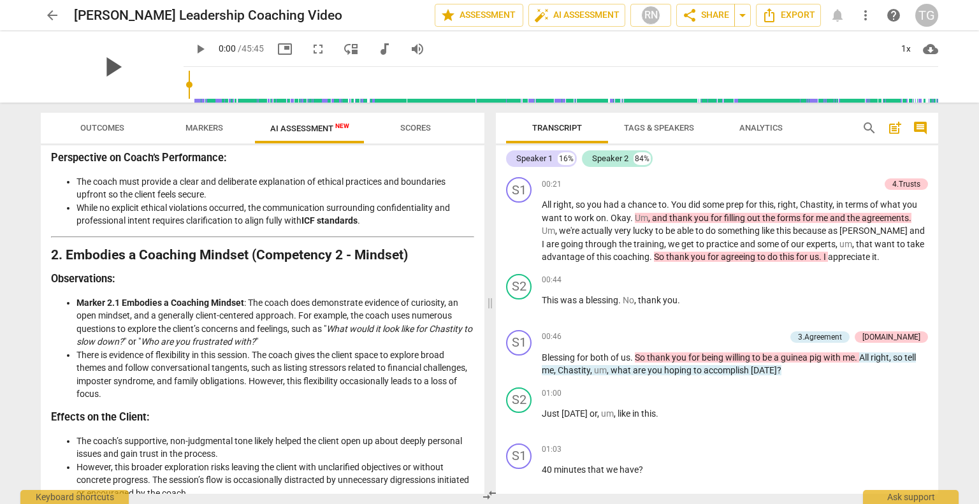
scroll to position [428, 0]
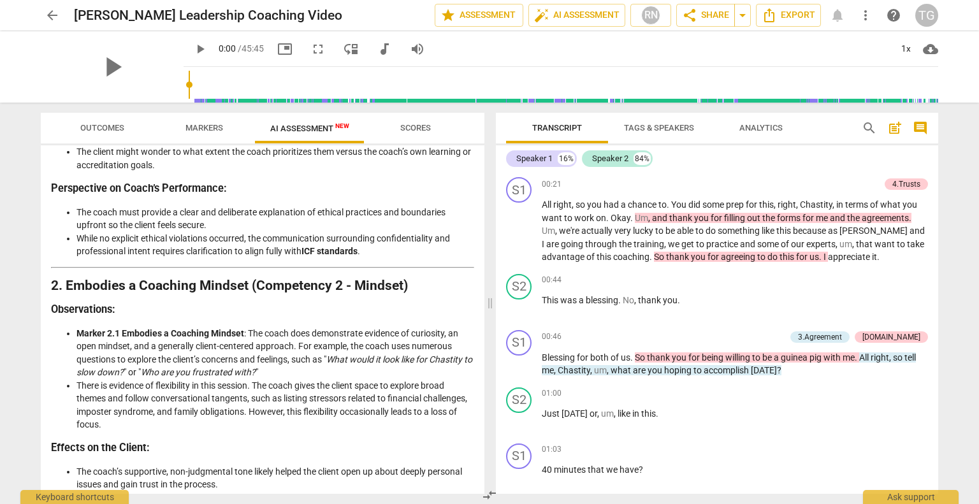
click at [50, 15] on span "arrow_back" at bounding box center [52, 15] width 15 height 15
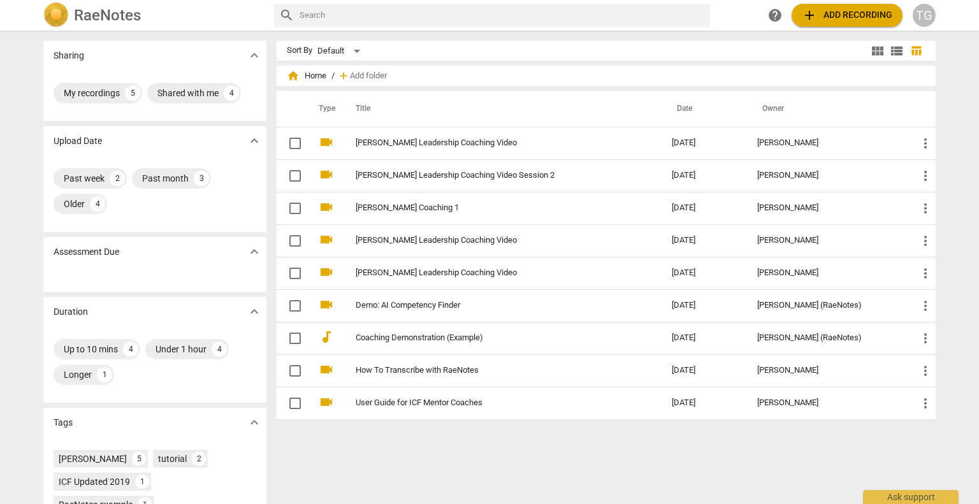
click at [922, 17] on div "TG" at bounding box center [923, 15] width 23 height 23
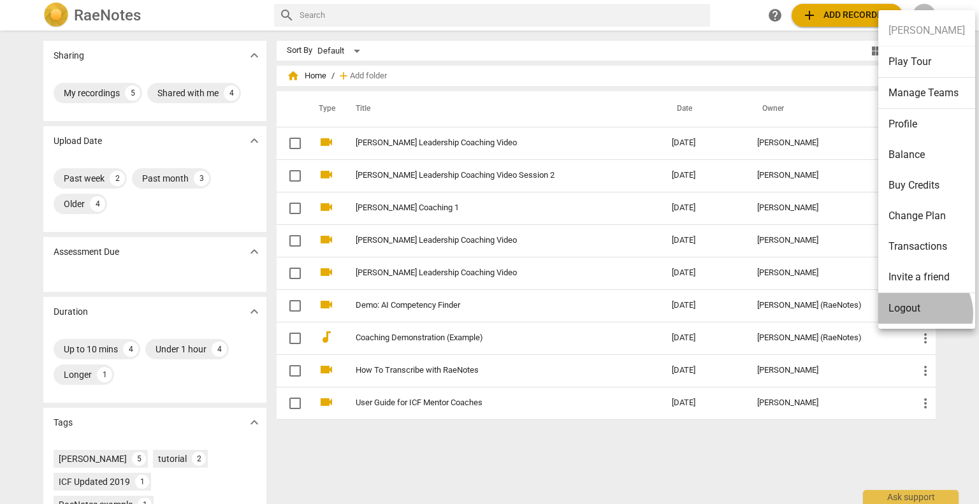
click at [917, 313] on li "Logout" at bounding box center [926, 308] width 97 height 31
